Goal: Task Accomplishment & Management: Manage account settings

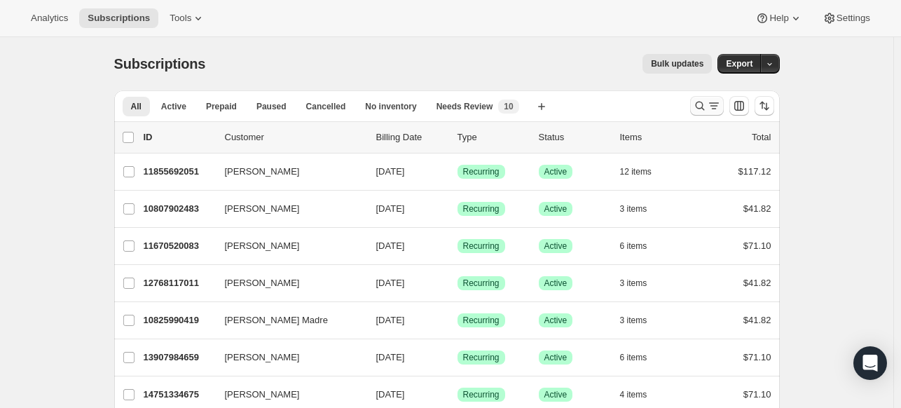
click at [707, 102] on icon "Search and filter results" at bounding box center [700, 106] width 14 height 14
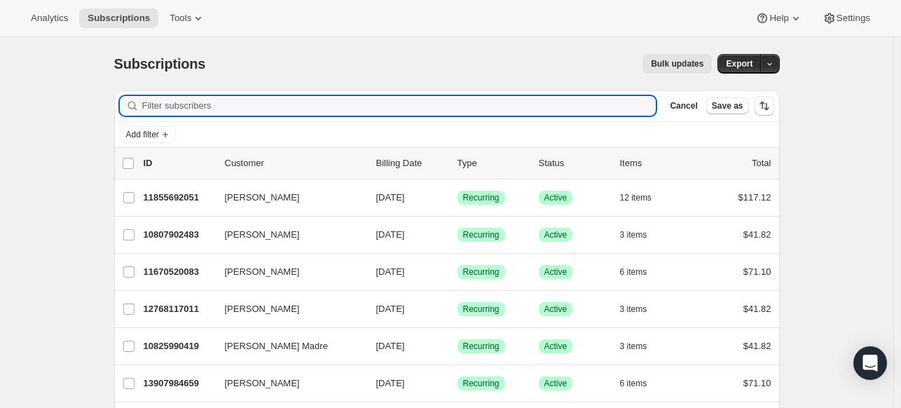
paste input "[EMAIL_ADDRESS][DOMAIN_NAME]"
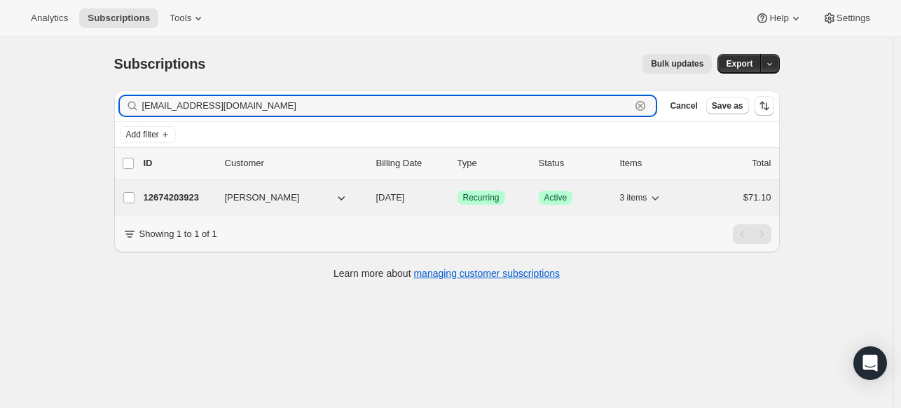
type input "[EMAIL_ADDRESS][DOMAIN_NAME]"
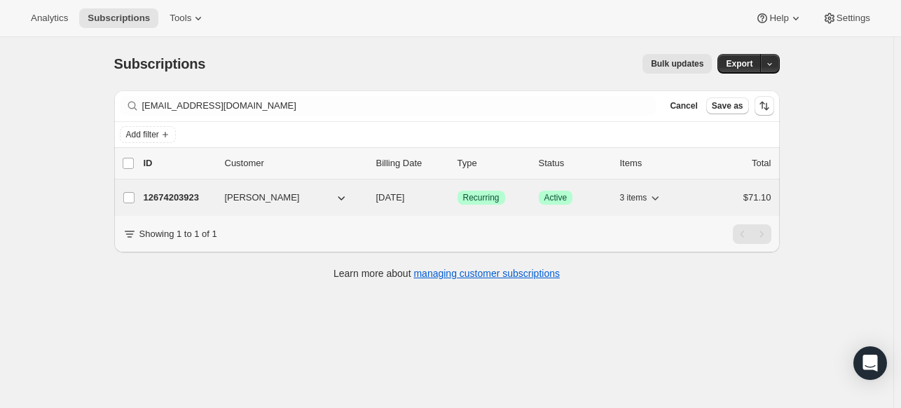
click at [207, 188] on div "12674203923 Elizabeth Billups 10/16/2025 Success Recurring Success Active 3 ite…" at bounding box center [458, 198] width 628 height 20
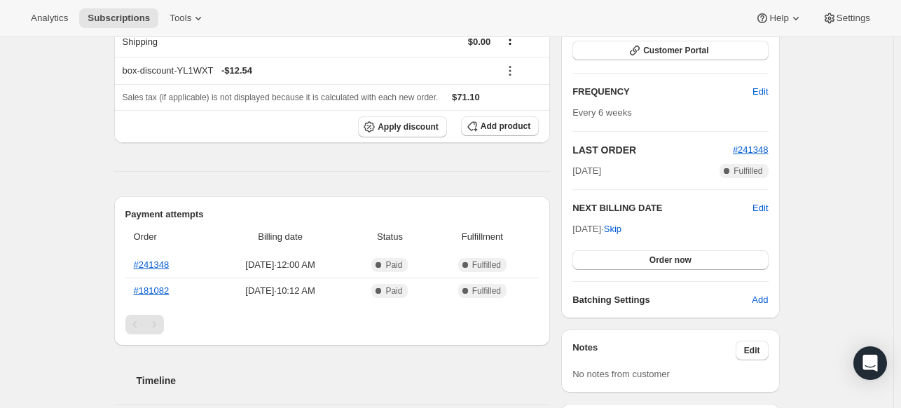
scroll to position [140, 0]
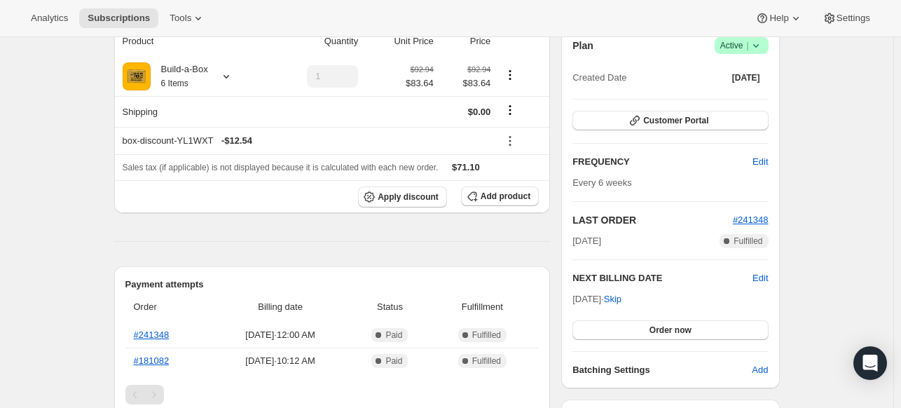
click at [759, 45] on icon at bounding box center [756, 46] width 14 height 14
click at [738, 102] on span "Cancel subscription" at bounding box center [739, 97] width 79 height 14
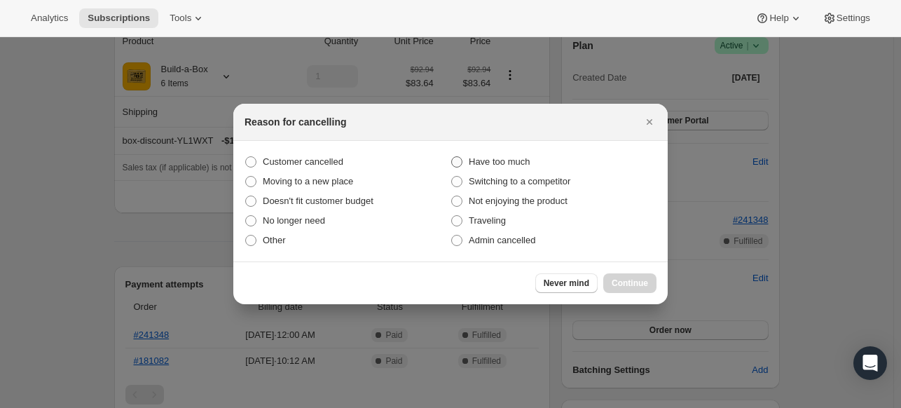
click at [528, 161] on span "Have too much" at bounding box center [499, 161] width 61 height 11
click at [452, 157] on input "Have too much" at bounding box center [451, 156] width 1 height 1
radio input "true"
click at [616, 285] on span "Continue" at bounding box center [630, 282] width 36 height 11
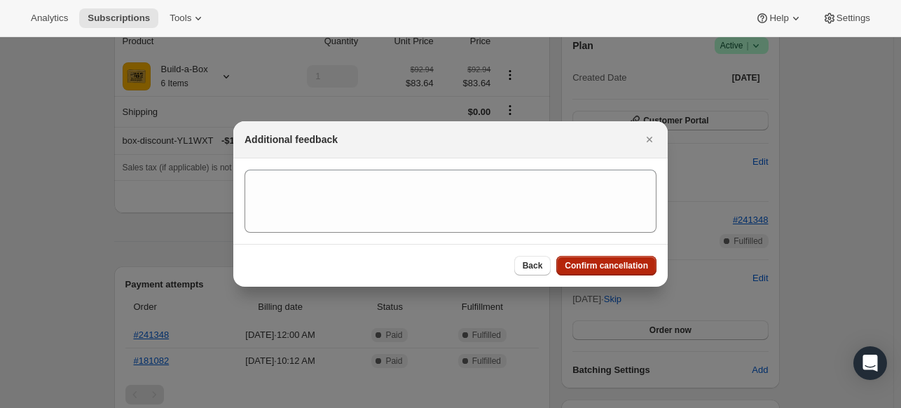
click at [604, 261] on span "Confirm cancellation" at bounding box center [606, 265] width 83 height 11
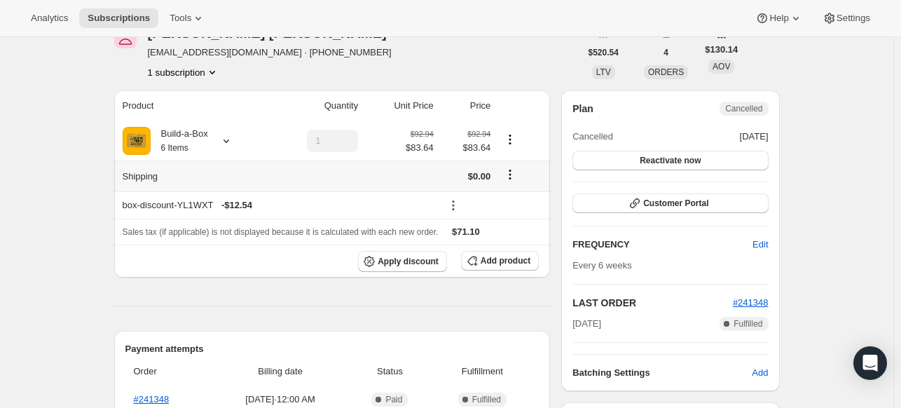
scroll to position [0, 0]
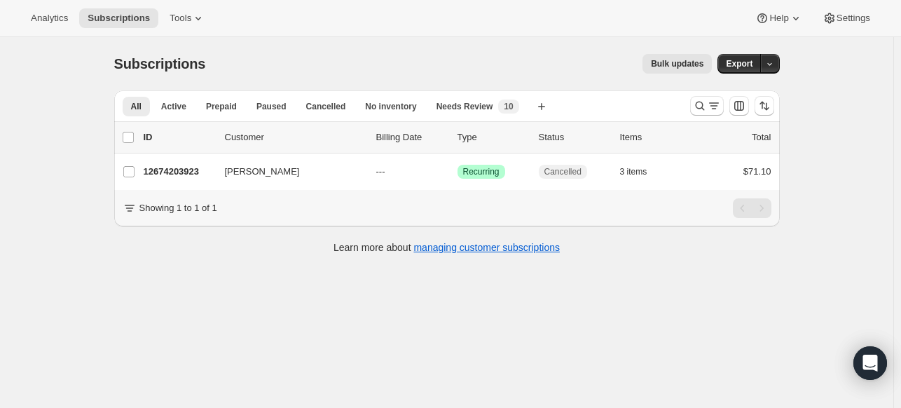
click at [692, 109] on div at bounding box center [731, 106] width 95 height 28
click at [702, 105] on icon "Search and filter results" at bounding box center [700, 106] width 14 height 14
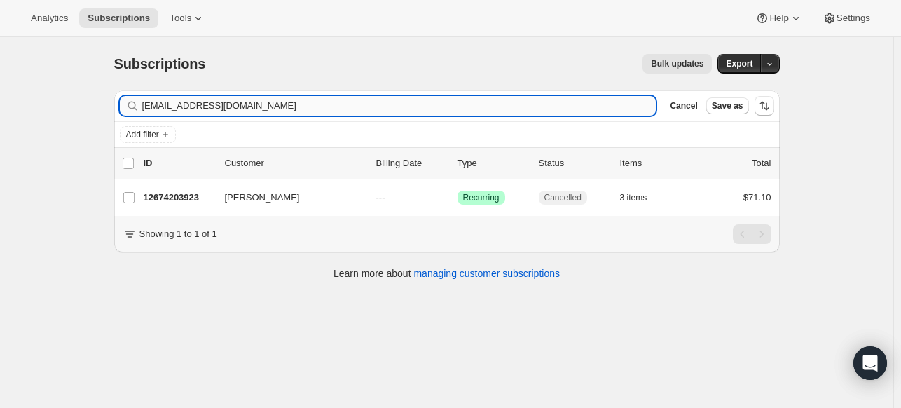
click at [517, 112] on input "[EMAIL_ADDRESS][DOMAIN_NAME]" at bounding box center [399, 106] width 514 height 20
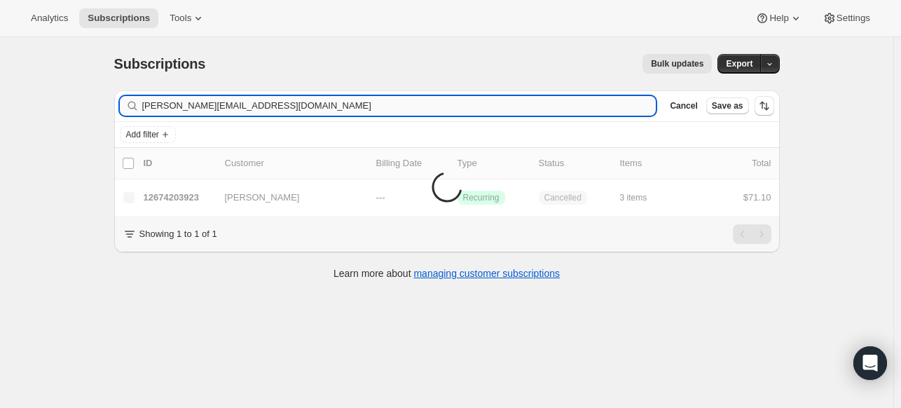
type input "[PERSON_NAME][EMAIL_ADDRESS][DOMAIN_NAME]"
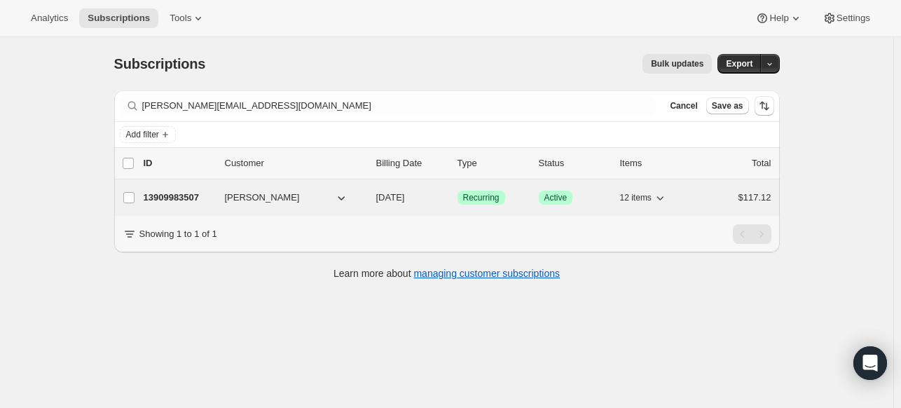
click at [194, 195] on p "13909983507" at bounding box center [179, 198] width 70 height 14
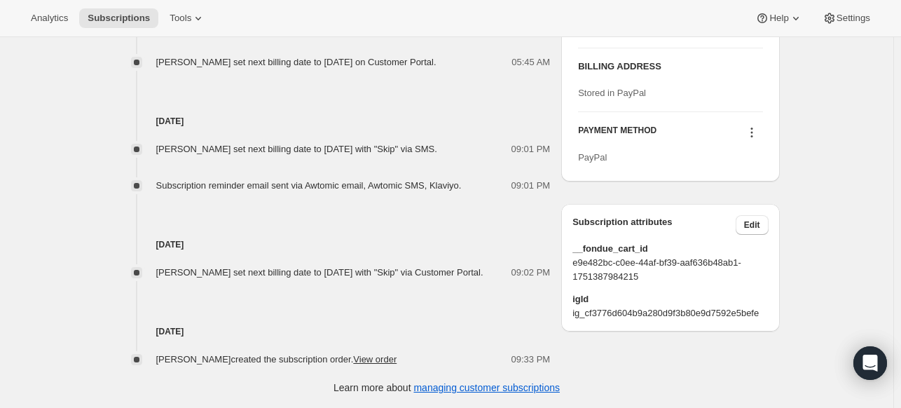
scroll to position [662, 0]
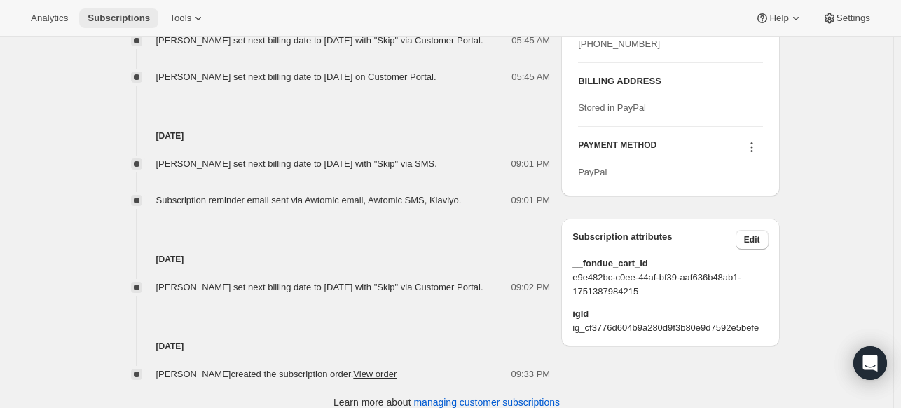
click at [113, 20] on span "Subscriptions" at bounding box center [119, 18] width 62 height 11
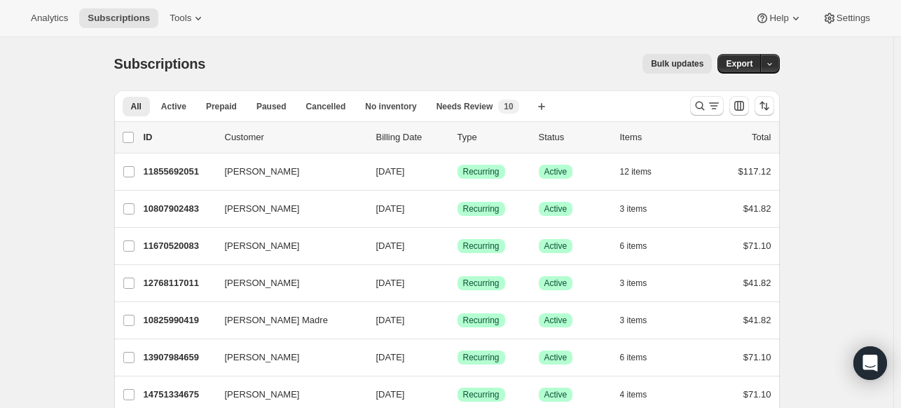
click at [708, 95] on div at bounding box center [731, 106] width 95 height 28
click at [702, 101] on icon "Search and filter results" at bounding box center [700, 106] width 14 height 14
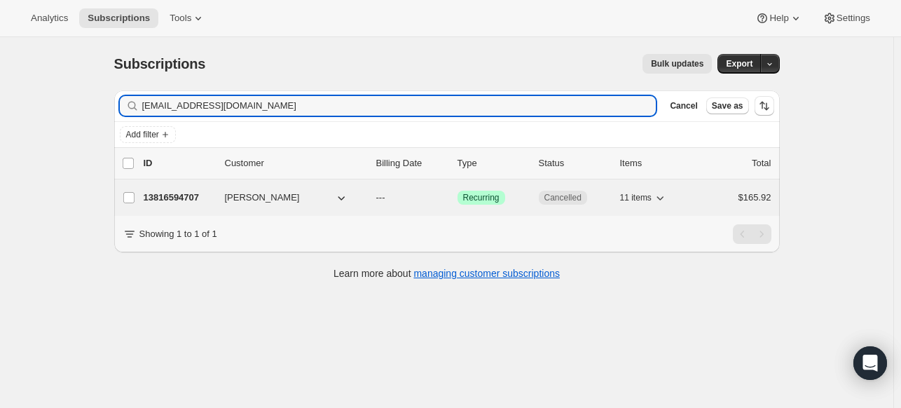
type input "[EMAIL_ADDRESS][DOMAIN_NAME]"
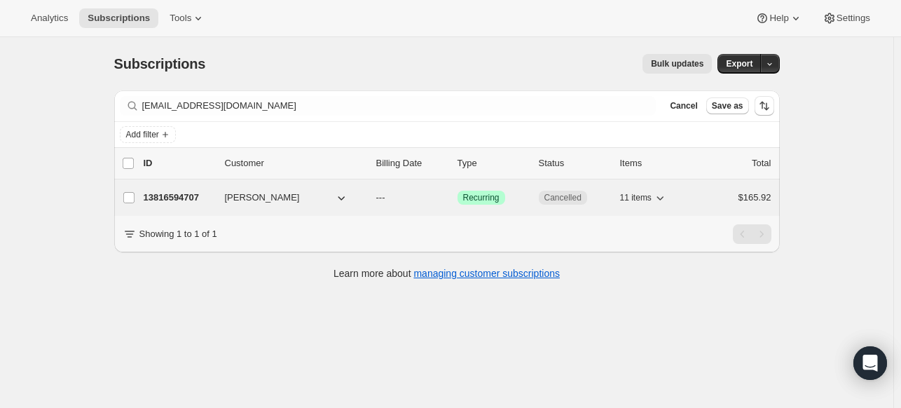
click at [160, 191] on p "13816594707" at bounding box center [179, 198] width 70 height 14
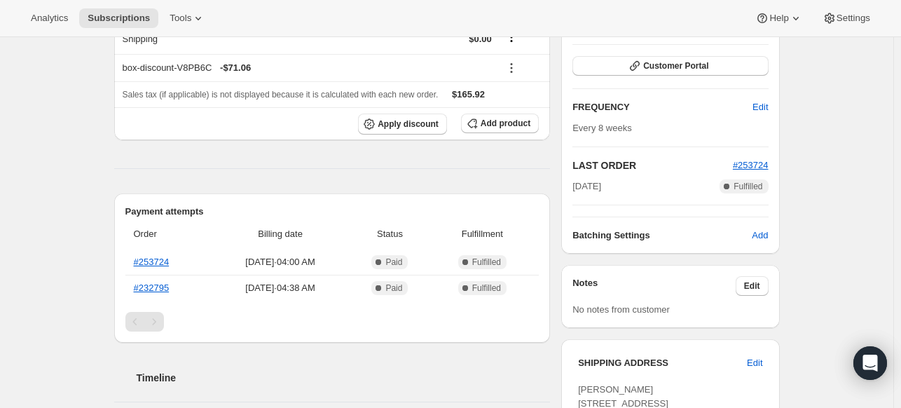
scroll to position [210, 0]
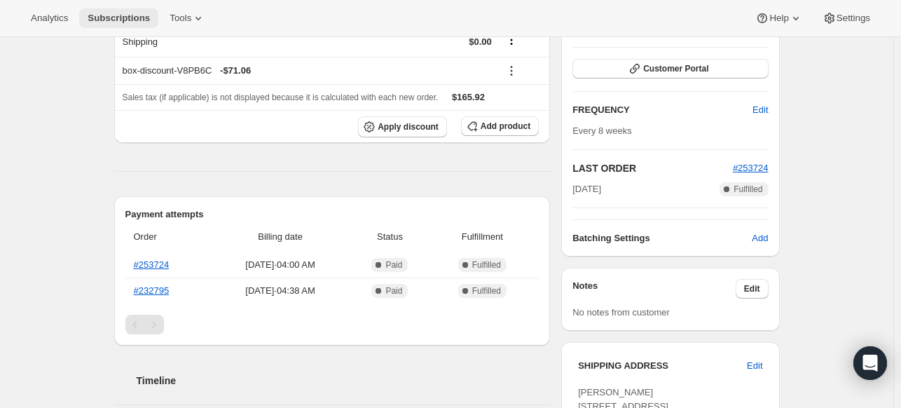
click at [124, 13] on span "Subscriptions" at bounding box center [119, 18] width 62 height 11
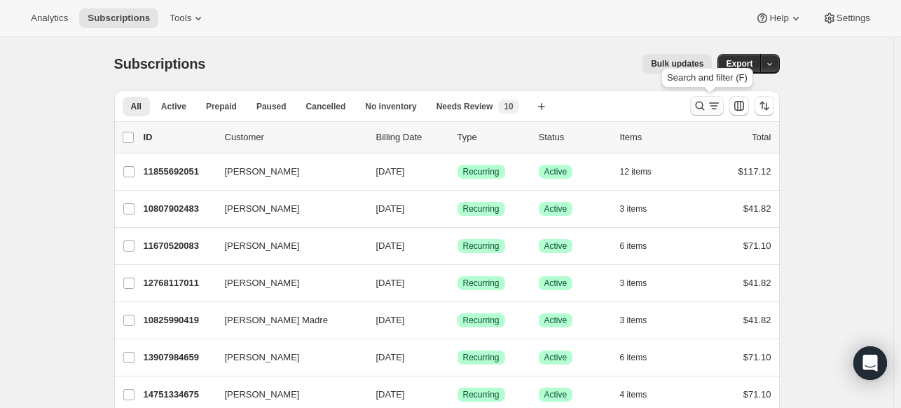
click at [707, 103] on icon "Search and filter results" at bounding box center [700, 106] width 14 height 14
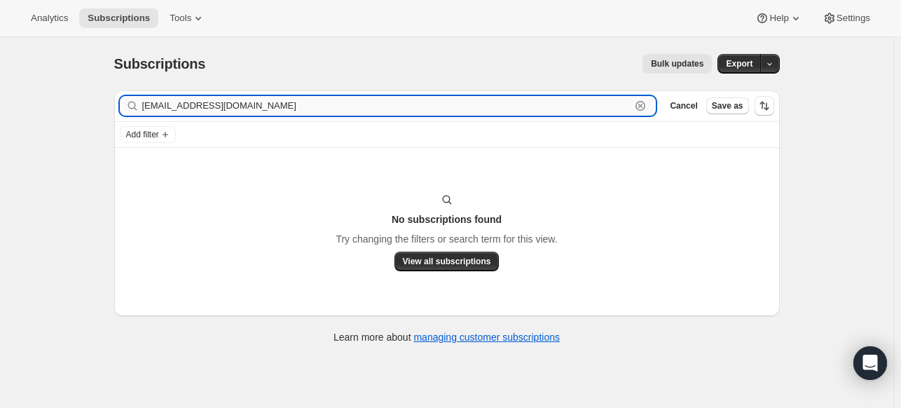
click at [566, 102] on input "[EMAIL_ADDRESS][DOMAIN_NAME]" at bounding box center [386, 106] width 489 height 20
paste input "[EMAIL_ADDRESS][DOMAIN_NAME]"
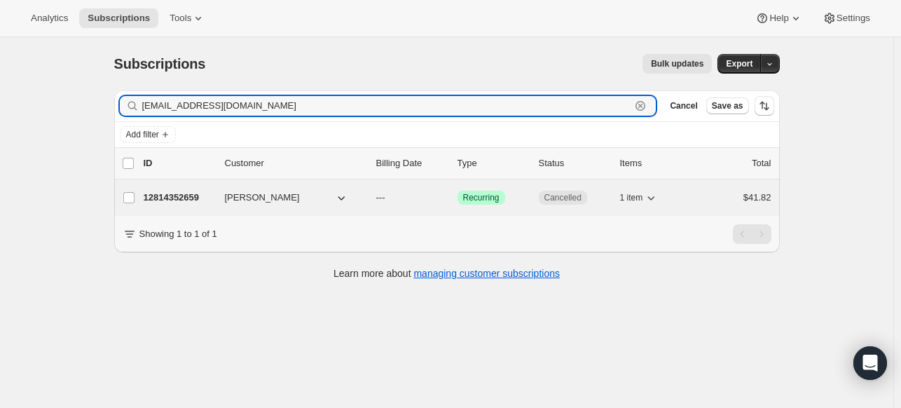
type input "[EMAIL_ADDRESS][DOMAIN_NAME]"
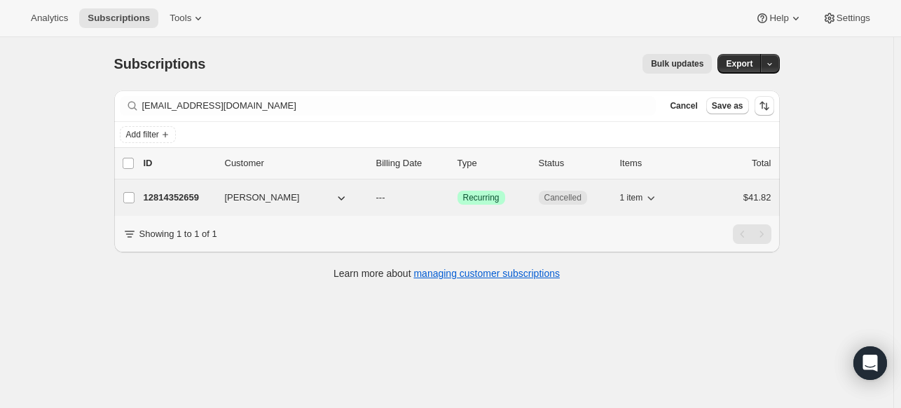
click at [198, 193] on p "12814352659" at bounding box center [179, 198] width 70 height 14
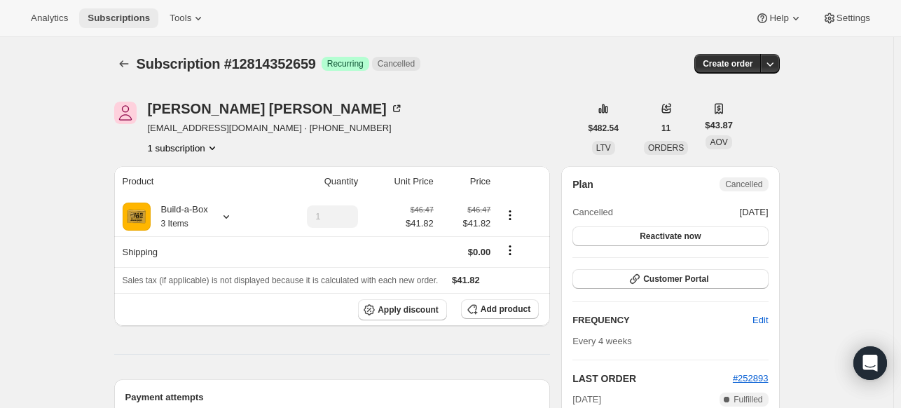
click at [113, 18] on span "Subscriptions" at bounding box center [119, 18] width 62 height 11
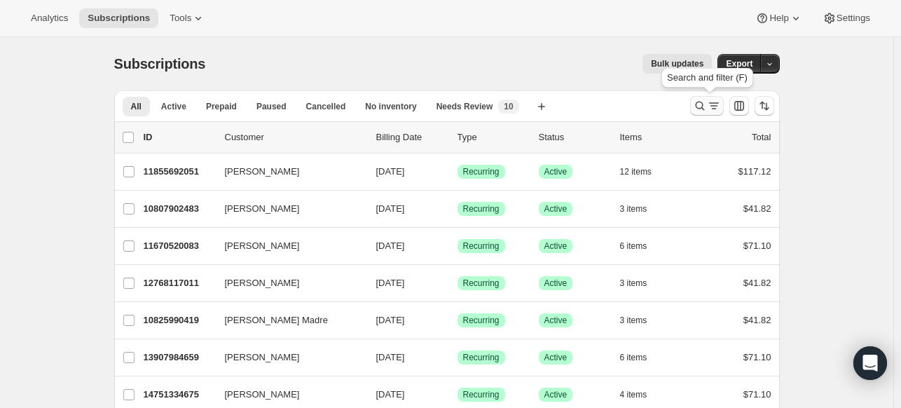
click at [697, 105] on icon "Search and filter results" at bounding box center [700, 106] width 14 height 14
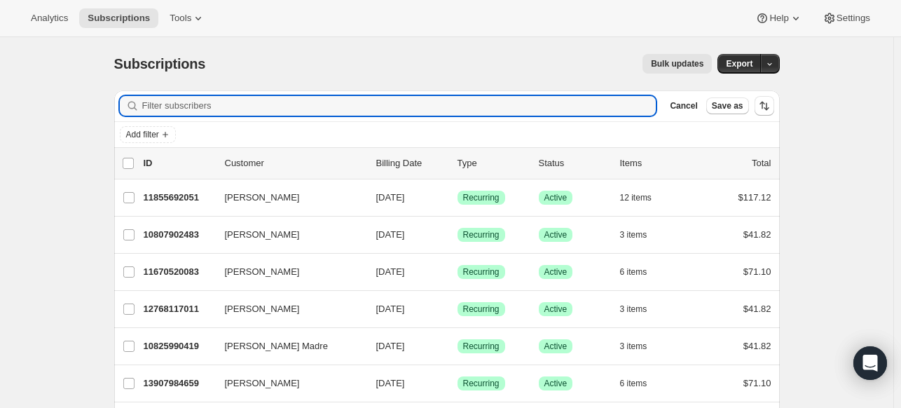
paste input "[EMAIL_ADDRESS][DOMAIN_NAME]"
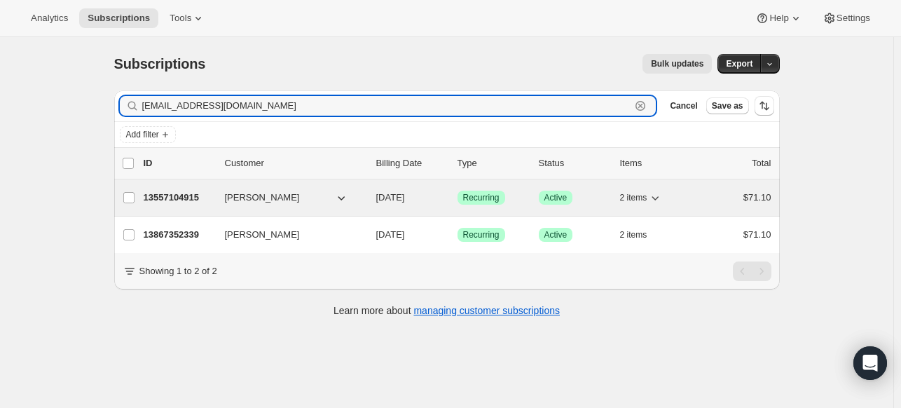
type input "[EMAIL_ADDRESS][DOMAIN_NAME]"
click at [200, 195] on p "13557104915" at bounding box center [179, 198] width 70 height 14
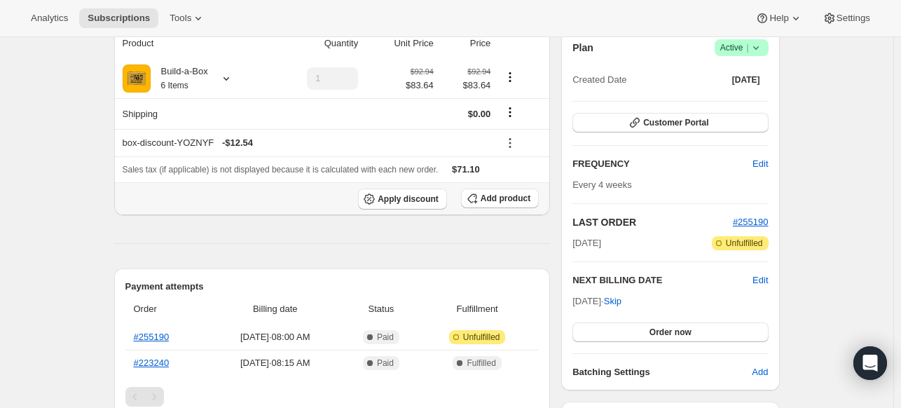
scroll to position [210, 0]
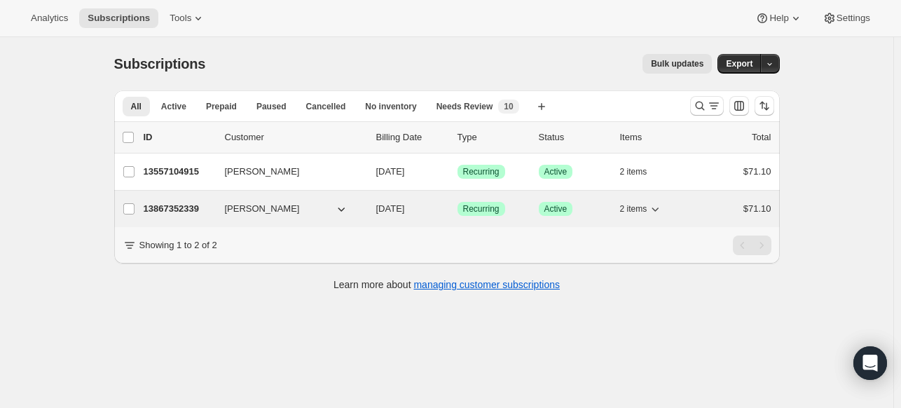
click at [157, 206] on p "13867352339" at bounding box center [179, 209] width 70 height 14
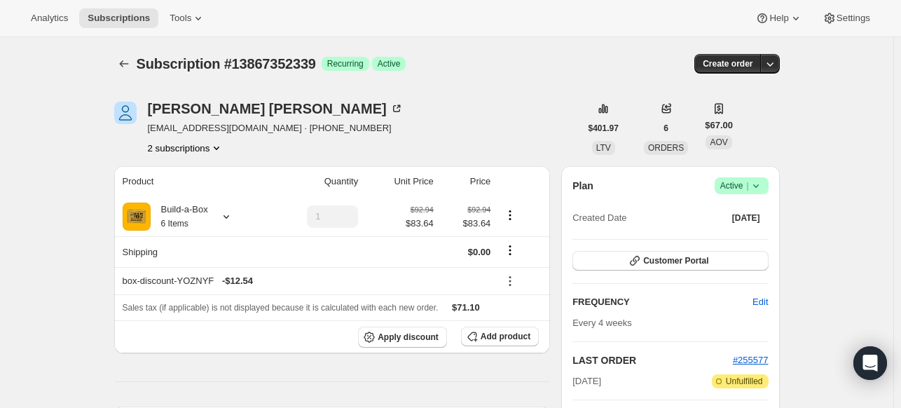
click at [759, 193] on span "Success Active |" at bounding box center [742, 185] width 54 height 17
click at [726, 245] on button "Cancel subscription" at bounding box center [740, 237] width 88 height 22
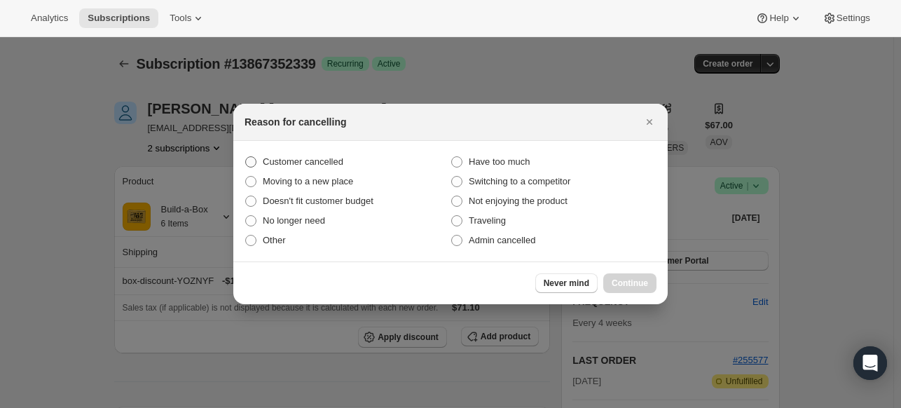
click at [331, 165] on span "Customer cancelled" at bounding box center [303, 161] width 81 height 11
click at [246, 157] on input "Customer cancelled" at bounding box center [245, 156] width 1 height 1
radio input "true"
click at [604, 284] on button "Continue" at bounding box center [629, 283] width 53 height 20
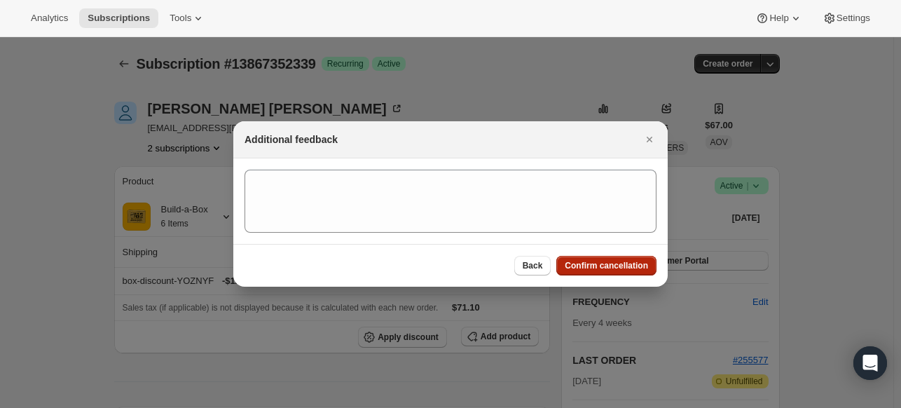
click at [607, 259] on button "Confirm cancellation" at bounding box center [606, 266] width 100 height 20
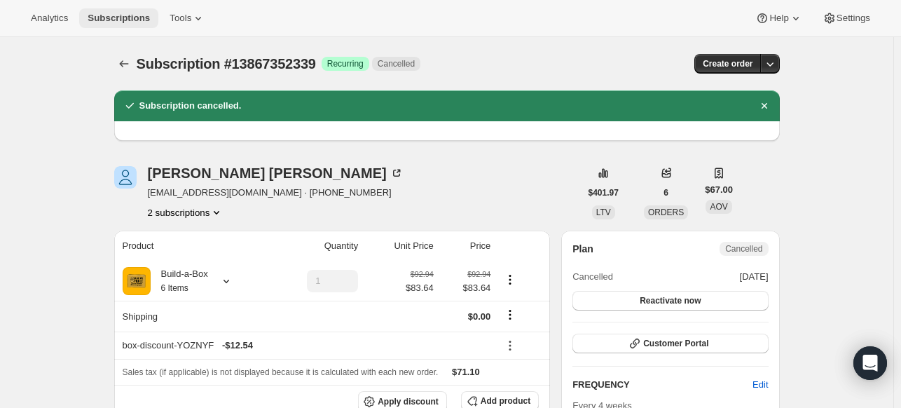
click at [126, 22] on span "Subscriptions" at bounding box center [119, 18] width 62 height 11
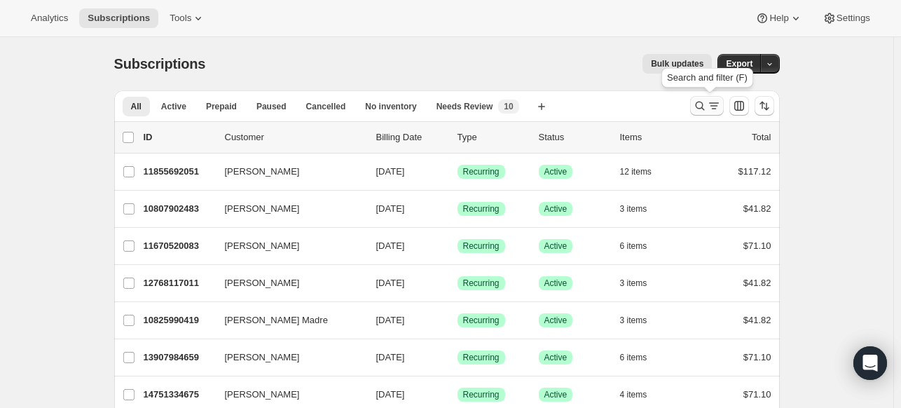
click at [703, 109] on icon "Search and filter results" at bounding box center [699, 106] width 9 height 9
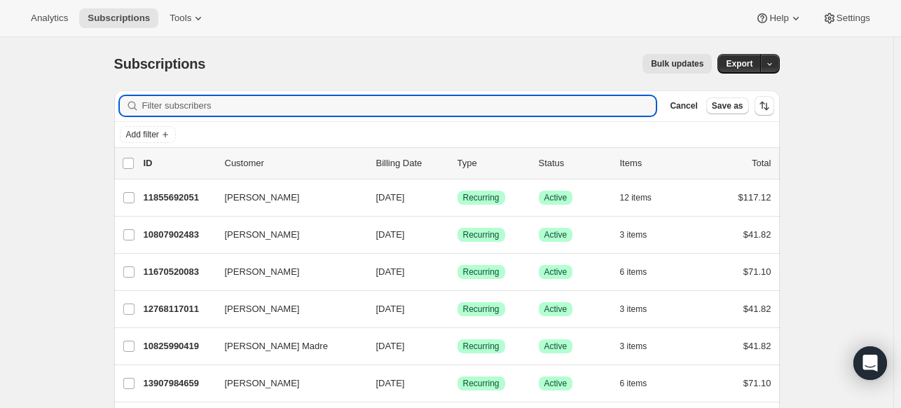
paste input "[EMAIL_ADDRESS][DOMAIN_NAME]"
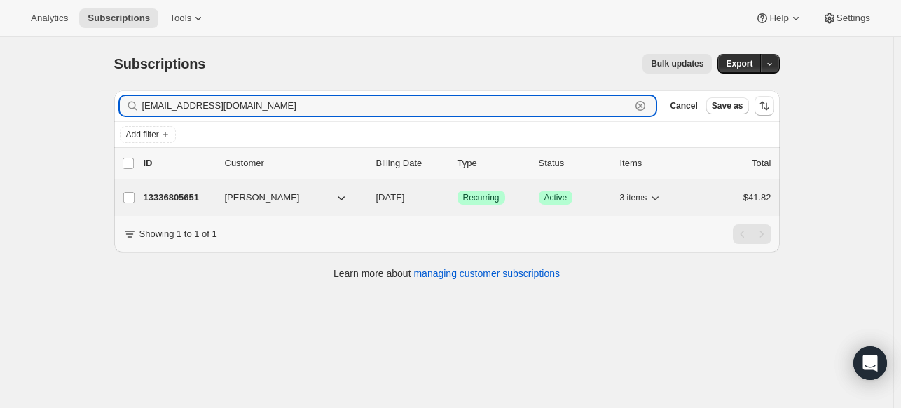
type input "[EMAIL_ADDRESS][DOMAIN_NAME]"
click at [205, 201] on p "13336805651" at bounding box center [179, 198] width 70 height 14
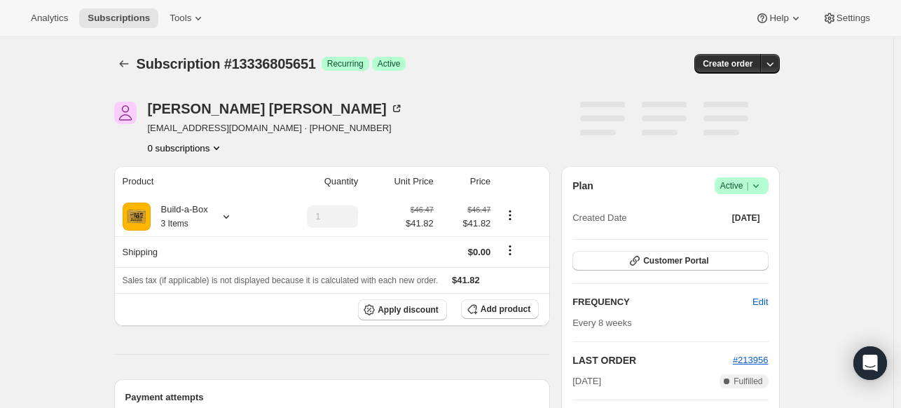
click at [756, 184] on icon at bounding box center [756, 186] width 14 height 14
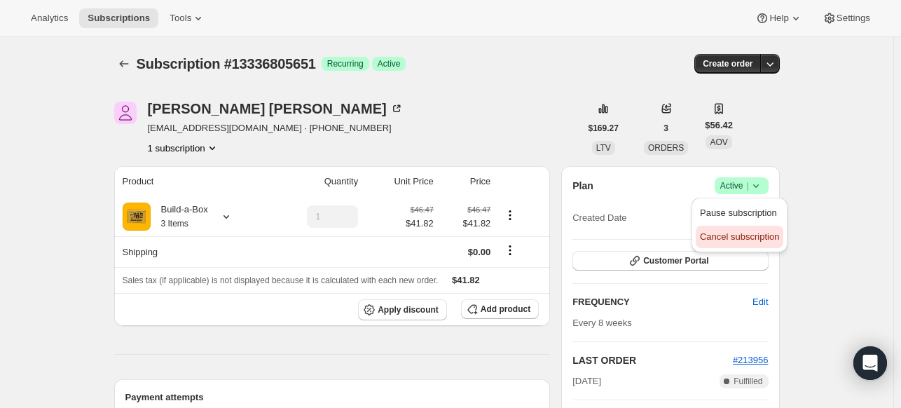
click at [719, 231] on span "Cancel subscription" at bounding box center [739, 236] width 79 height 11
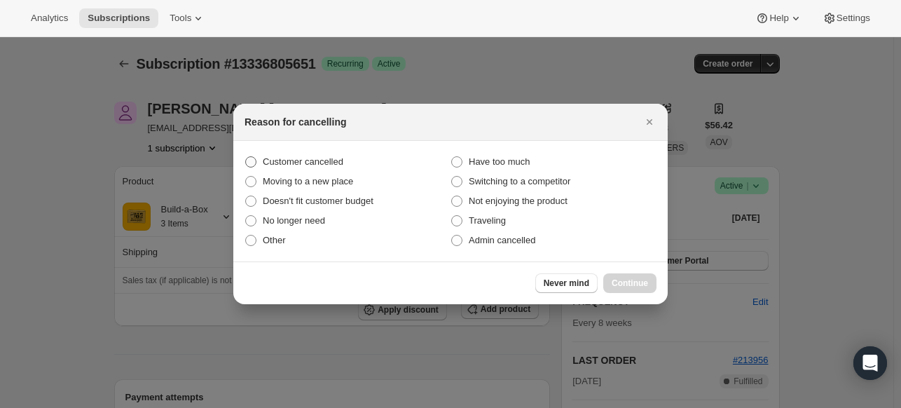
click at [343, 165] on span "Customer cancelled" at bounding box center [303, 161] width 81 height 11
click at [246, 157] on input "Customer cancelled" at bounding box center [245, 156] width 1 height 1
radio input "true"
click at [612, 284] on span "Continue" at bounding box center [630, 282] width 36 height 11
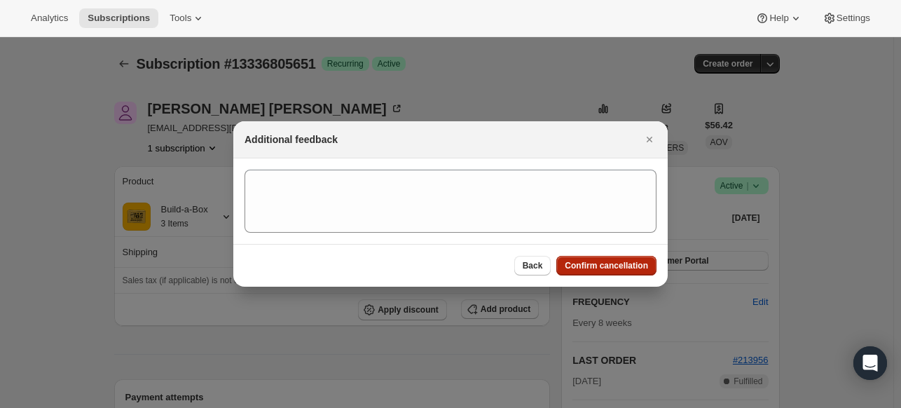
click at [612, 270] on span "Confirm cancellation" at bounding box center [606, 265] width 83 height 11
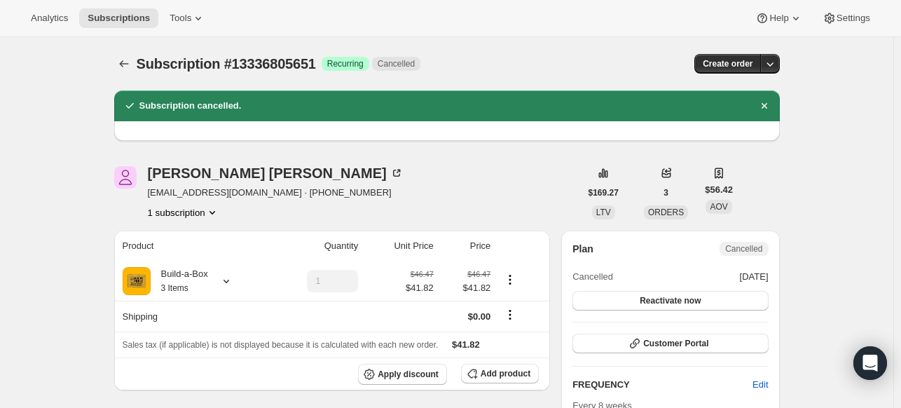
click at [120, 5] on div "Analytics Subscriptions Tools Help Settings" at bounding box center [450, 18] width 901 height 37
click at [122, 18] on span "Subscriptions" at bounding box center [119, 18] width 62 height 11
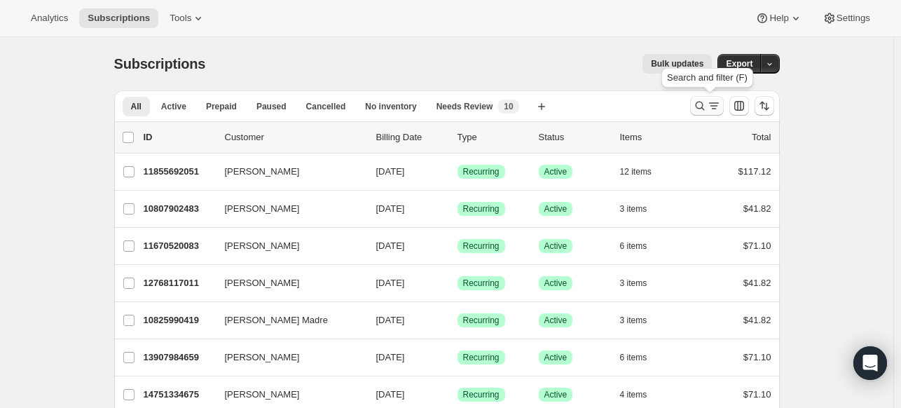
click at [698, 106] on icon "Search and filter results" at bounding box center [700, 106] width 14 height 14
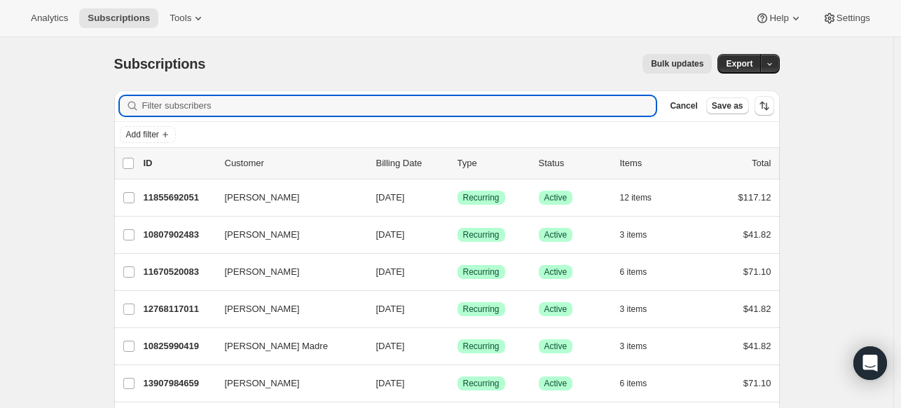
paste input "[EMAIL_ADDRESS][DOMAIN_NAME]"
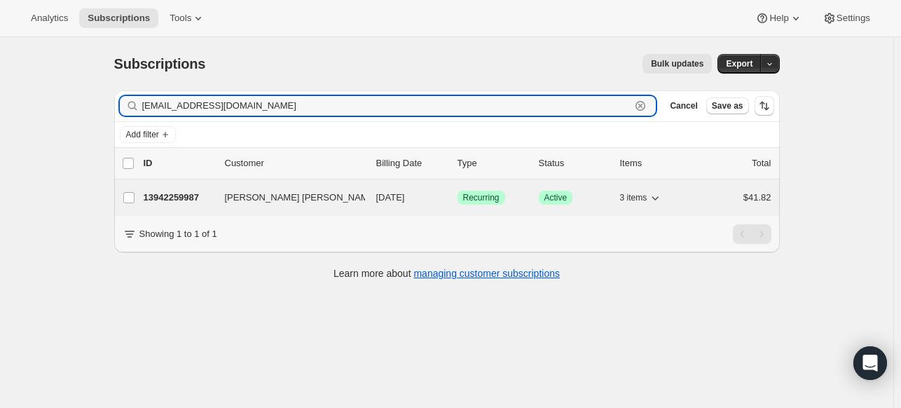
type input "[EMAIL_ADDRESS][DOMAIN_NAME]"
click at [197, 197] on p "13942259987" at bounding box center [179, 198] width 70 height 14
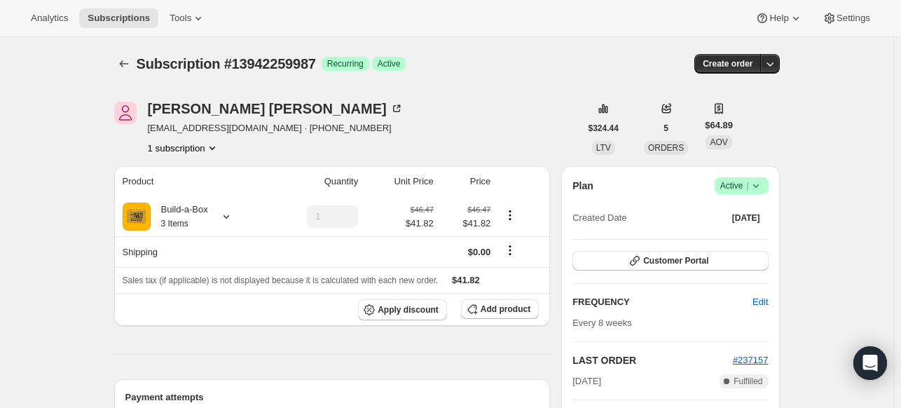
click at [763, 186] on icon at bounding box center [756, 186] width 14 height 14
click at [731, 233] on span "Cancel subscription" at bounding box center [739, 236] width 79 height 11
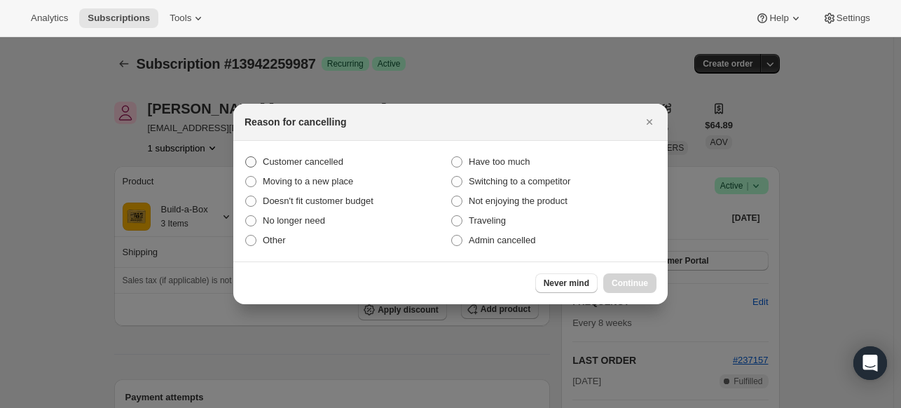
click at [318, 159] on span "Customer cancelled" at bounding box center [303, 161] width 81 height 11
click at [246, 157] on input "Customer cancelled" at bounding box center [245, 156] width 1 height 1
radio input "true"
click at [641, 274] on button "Continue" at bounding box center [629, 283] width 53 height 20
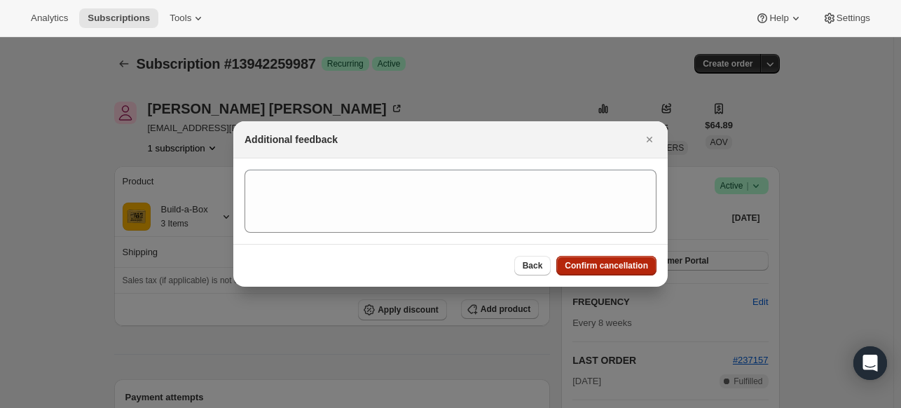
click at [637, 262] on span "Confirm cancellation" at bounding box center [606, 265] width 83 height 11
